Goal: Task Accomplishment & Management: Use online tool/utility

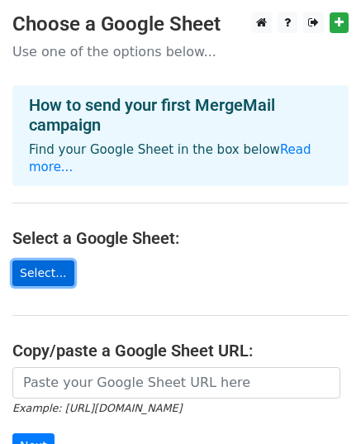
click at [41, 260] on link "Select..." at bounding box center [43, 273] width 62 height 26
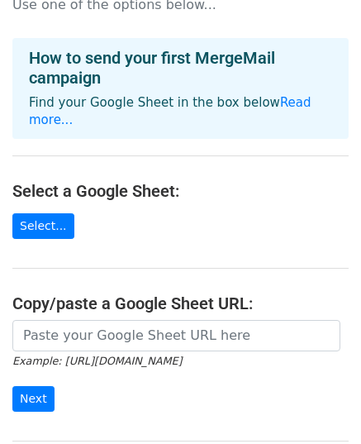
scroll to position [54, 0]
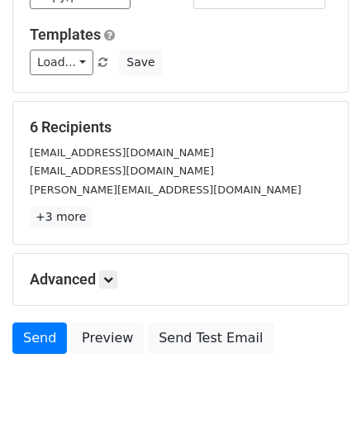
scroll to position [260, 0]
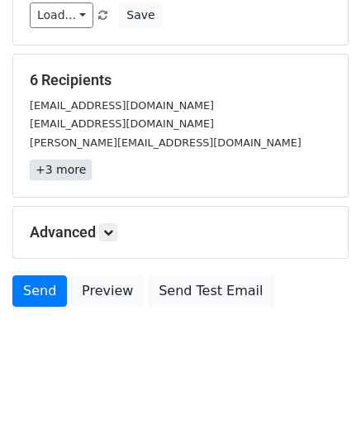
click at [61, 173] on link "+3 more" at bounding box center [61, 170] width 62 height 21
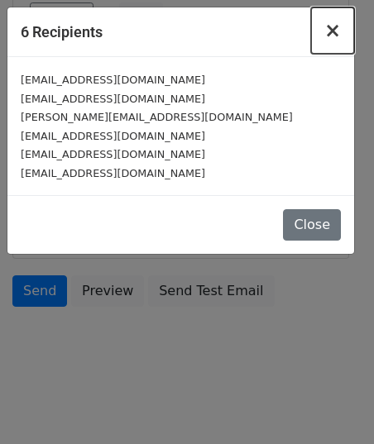
click at [334, 28] on span "×" at bounding box center [332, 30] width 17 height 23
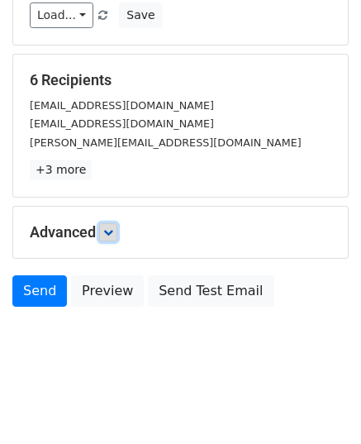
click at [112, 227] on icon at bounding box center [108, 232] width 10 height 10
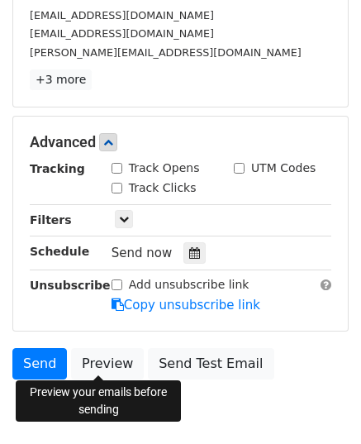
scroll to position [422, 0]
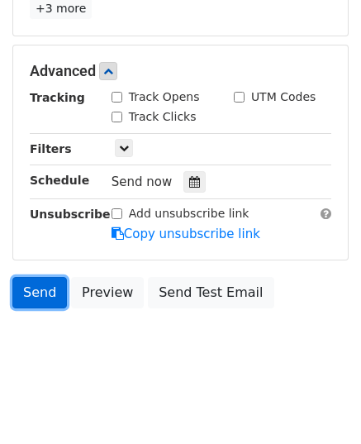
click at [27, 290] on link "Send" at bounding box center [39, 292] width 55 height 31
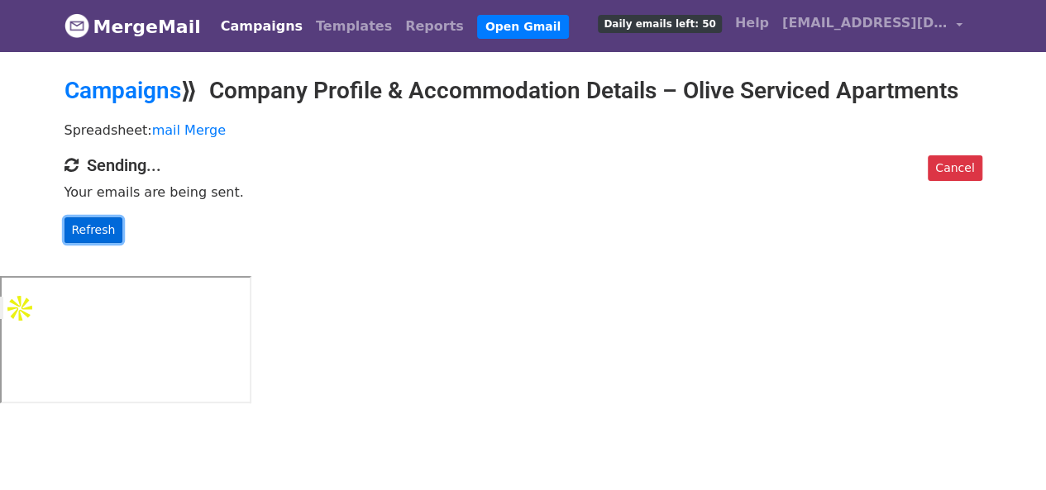
click at [106, 222] on link "Refresh" at bounding box center [94, 230] width 59 height 26
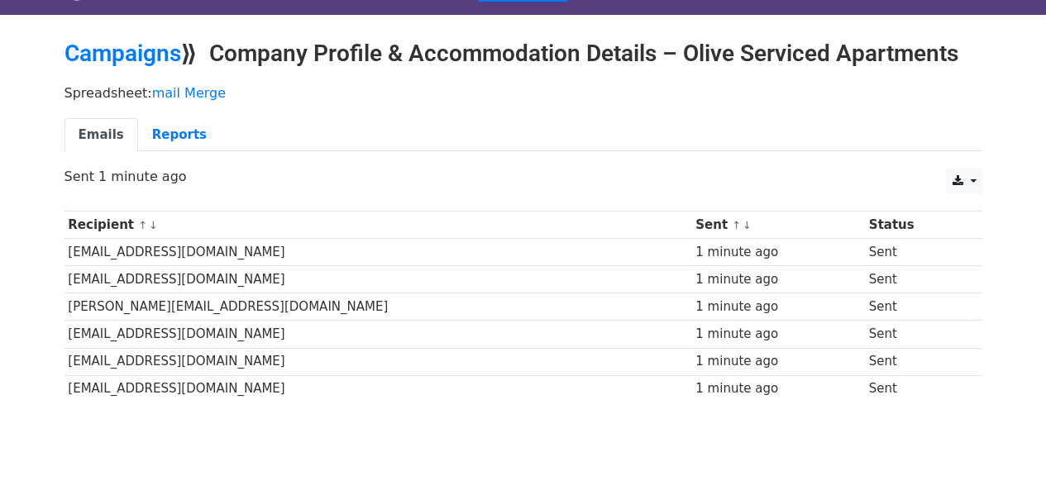
scroll to position [39, 0]
